Goal: Communication & Community: Participate in discussion

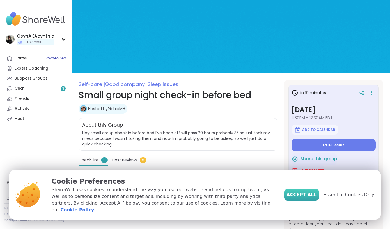
click at [307, 196] on span "Accept All" at bounding box center [302, 195] width 30 height 7
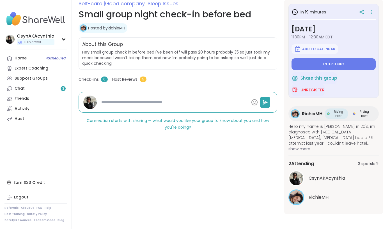
scroll to position [81, 0]
type textarea "*"
click at [18, 89] on div "Chat 3" at bounding box center [20, 89] width 10 height 6
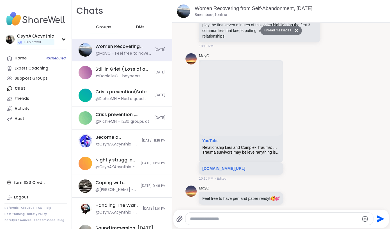
click at [139, 28] on span "DMs" at bounding box center [140, 27] width 8 height 6
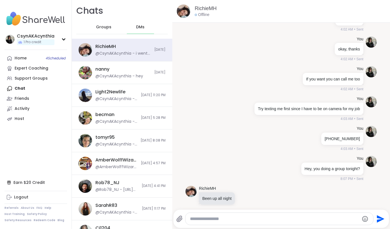
scroll to position [1084, 0]
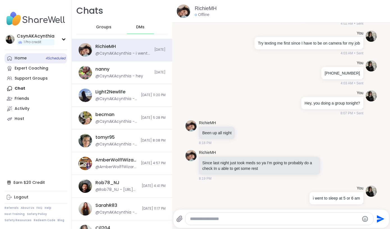
click at [19, 58] on div "Home 4 Scheduled" at bounding box center [21, 59] width 12 height 6
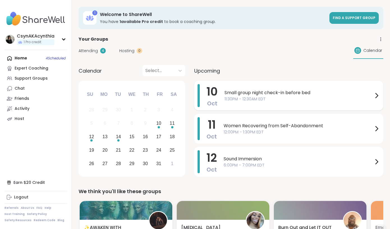
click at [286, 99] on span "11:30PM - 12:30AM EDT" at bounding box center [299, 99] width 149 height 6
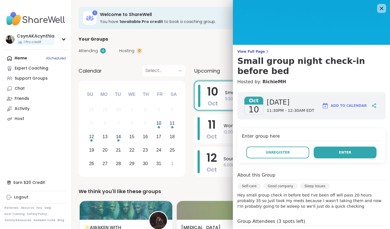
click at [352, 147] on button "Enter" at bounding box center [345, 153] width 63 height 12
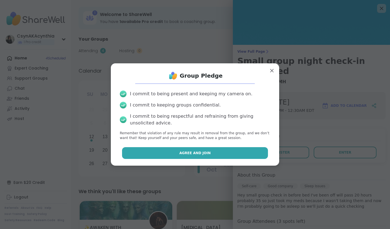
click at [249, 152] on button "Agree and Join" at bounding box center [195, 153] width 146 height 12
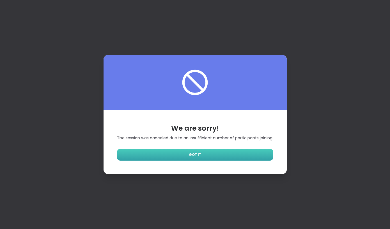
click at [190, 154] on span "GOT IT" at bounding box center [195, 154] width 12 height 5
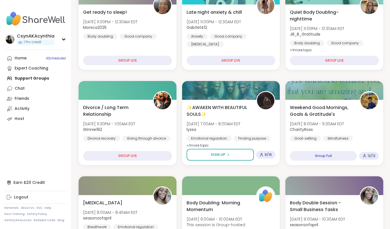
scroll to position [117, 0]
